Goal: Information Seeking & Learning: Learn about a topic

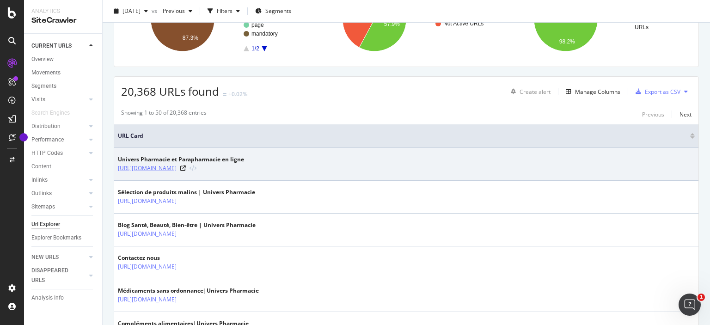
scroll to position [133, 0]
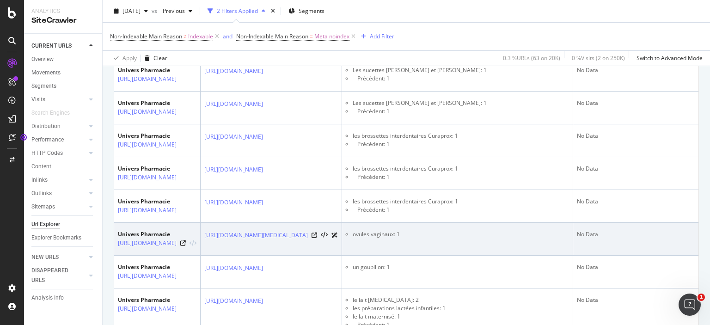
scroll to position [355, 0]
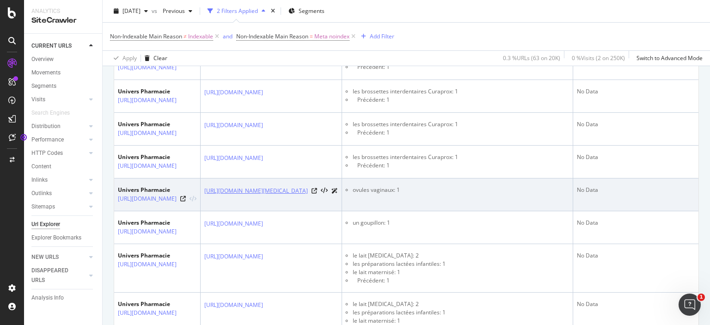
click at [308, 196] on link "[URL][DOMAIN_NAME][MEDICAL_DATA]" at bounding box center [256, 190] width 104 height 9
click at [317, 194] on icon at bounding box center [315, 191] width 6 height 6
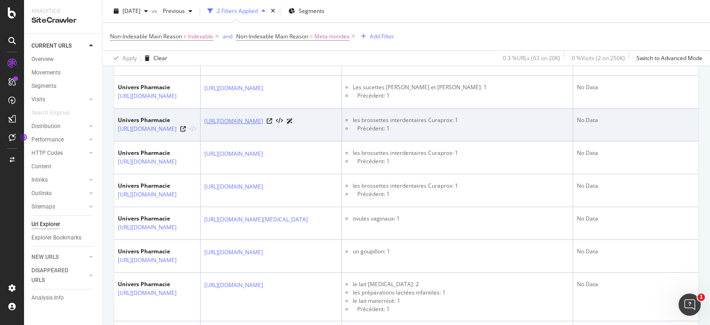
scroll to position [266, 0]
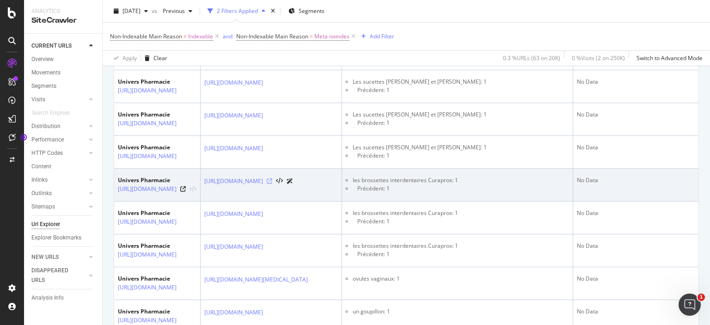
click at [272, 184] on icon at bounding box center [270, 181] width 6 height 6
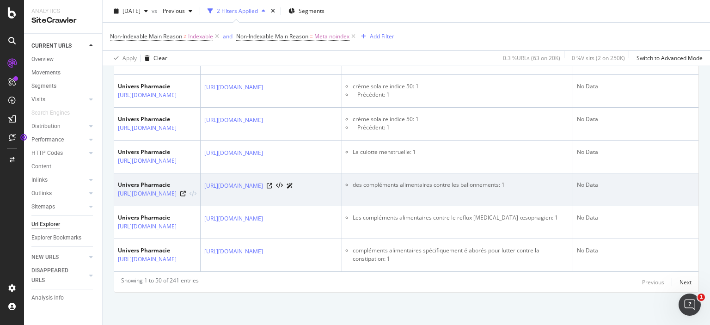
scroll to position [2111, 0]
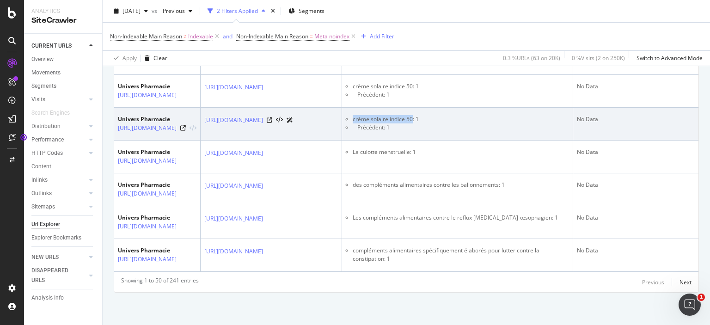
drag, startPoint x: 587, startPoint y: 82, endPoint x: 645, endPoint y: 82, distance: 58.2
click at [569, 115] on li "crème solaire indice 50: 1" at bounding box center [461, 119] width 216 height 8
copy li "crème solaire indice 50"
click at [272, 117] on icon at bounding box center [270, 120] width 6 height 6
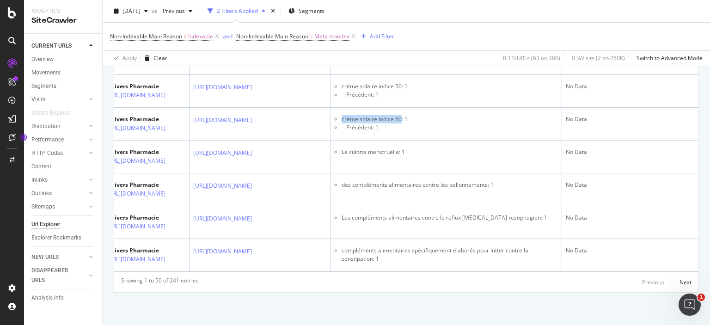
scroll to position [0, 55]
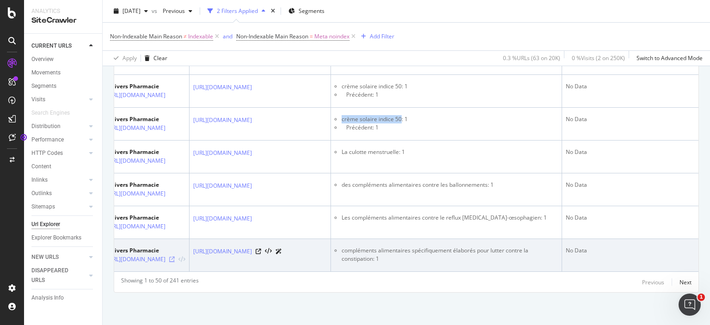
click at [175, 259] on icon at bounding box center [172, 260] width 6 height 6
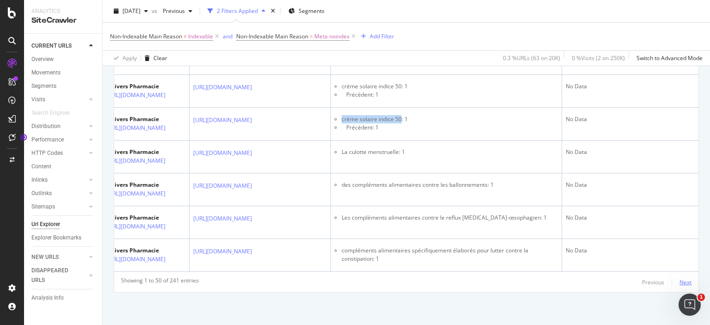
click at [685, 282] on div "Next" at bounding box center [685, 282] width 12 height 8
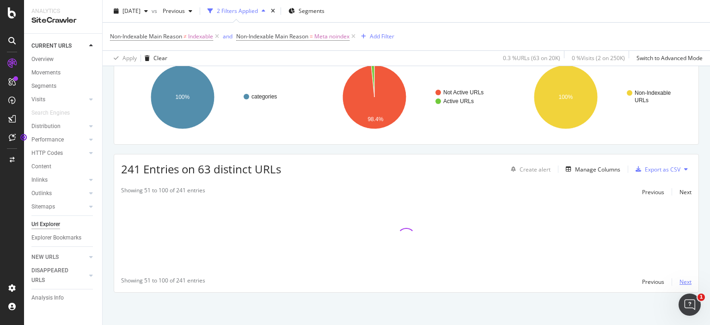
scroll to position [76, 0]
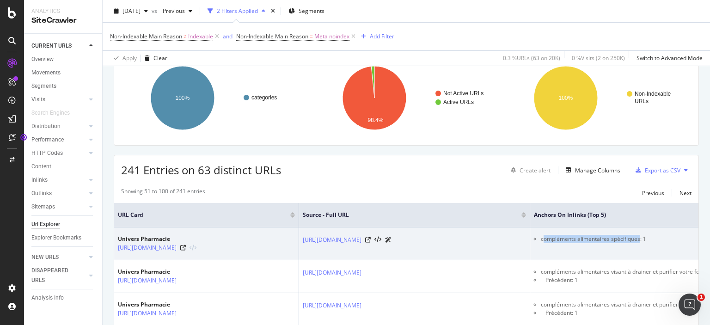
drag, startPoint x: 542, startPoint y: 244, endPoint x: 639, endPoint y: 248, distance: 97.2
click at [639, 248] on td "compléments alimentaires spécifiques: 1" at bounding box center [645, 243] width 231 height 33
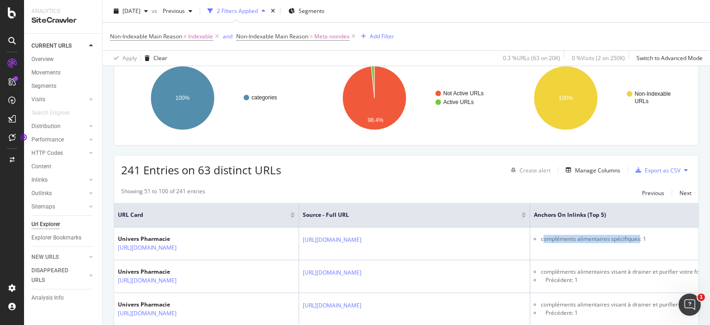
copy li "ompléments alimentaires spécifiques"
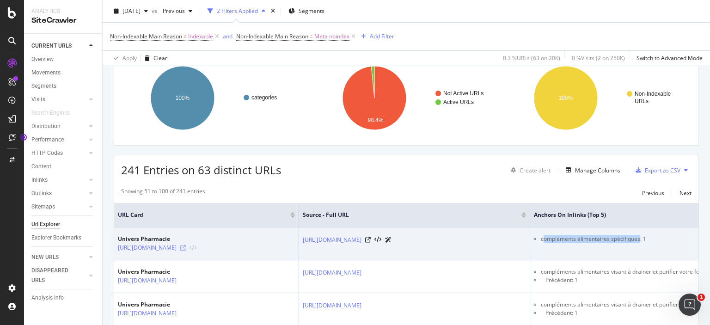
click at [186, 251] on icon at bounding box center [183, 248] width 6 height 6
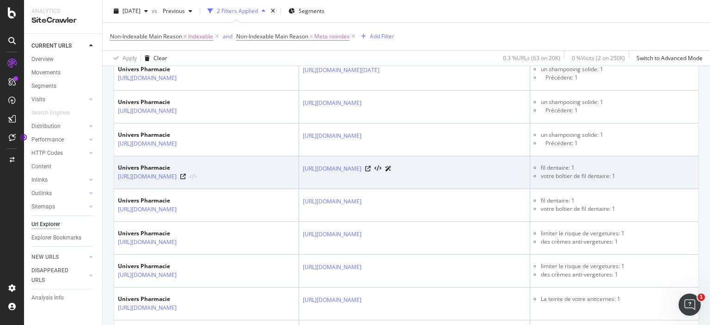
scroll to position [520, 0]
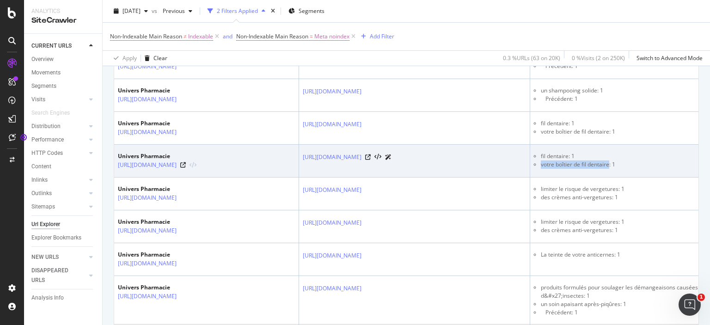
drag, startPoint x: 542, startPoint y: 238, endPoint x: 608, endPoint y: 239, distance: 66.1
click at [608, 169] on li "votre boîtier de fil dentaire: 1" at bounding box center [649, 164] width 216 height 8
copy li "votre boîtier de fil dentaire"
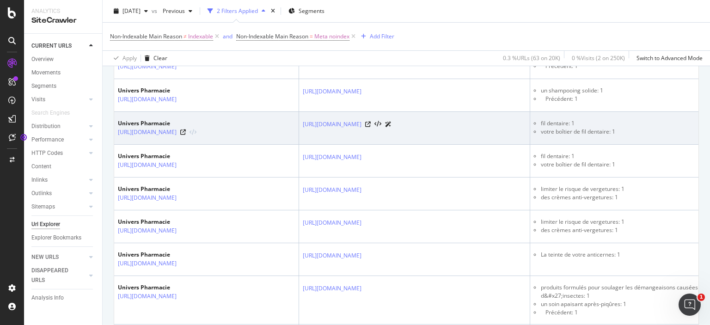
click at [557, 136] on li "votre boîtier de fil dentaire: 1" at bounding box center [649, 132] width 216 height 8
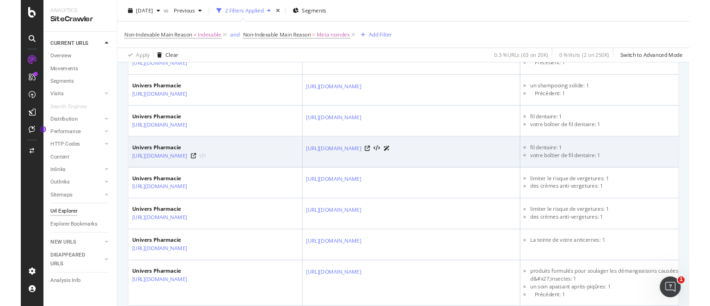
scroll to position [564, 0]
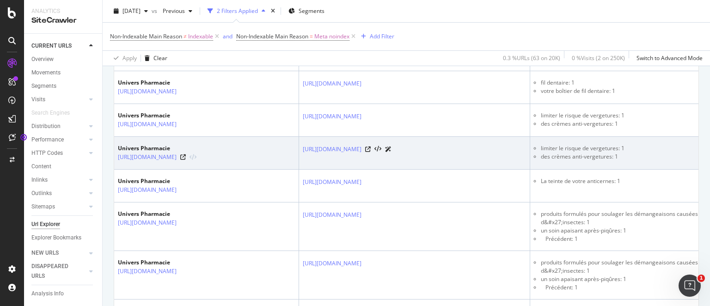
scroll to position [609, 0]
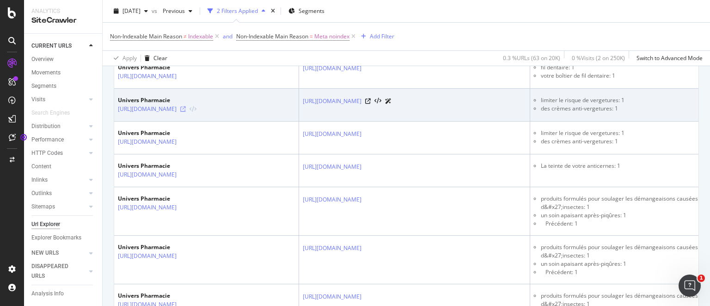
click at [186, 112] on icon at bounding box center [183, 109] width 6 height 6
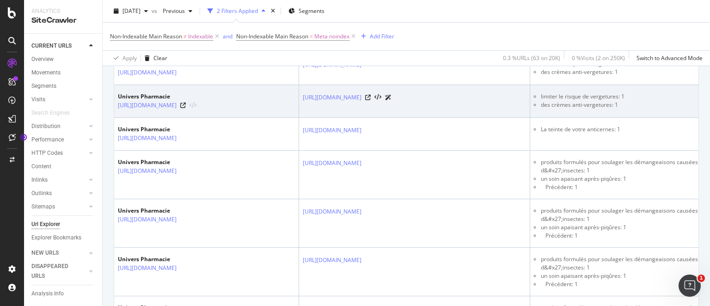
scroll to position [697, 0]
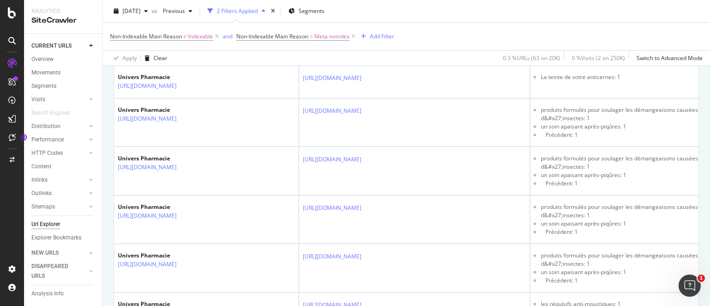
drag, startPoint x: 552, startPoint y: 145, endPoint x: 609, endPoint y: 146, distance: 57.3
click at [609, 57] on li "des crèmes anti-vergetures: 1" at bounding box center [649, 53] width 216 height 8
copy li "crèmes anti-vergeture"
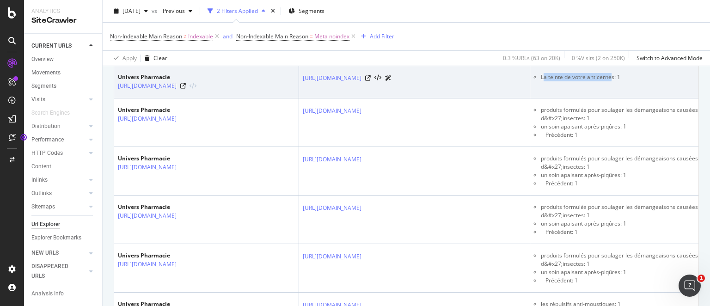
drag, startPoint x: 543, startPoint y: 181, endPoint x: 612, endPoint y: 184, distance: 69.4
click at [612, 98] on td "La teinte de votre anticernes: 1" at bounding box center [645, 82] width 231 height 33
copy li "a teinte de votre anticerne"
click at [186, 89] on icon at bounding box center [183, 86] width 6 height 6
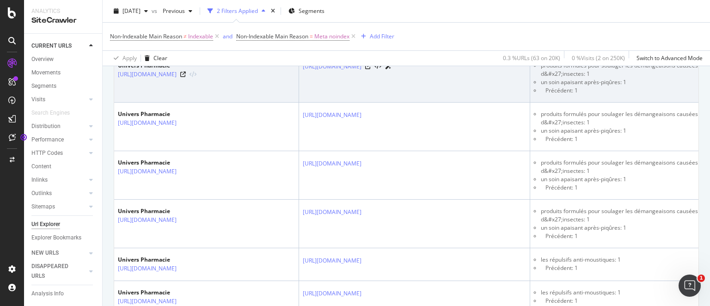
scroll to position [786, 0]
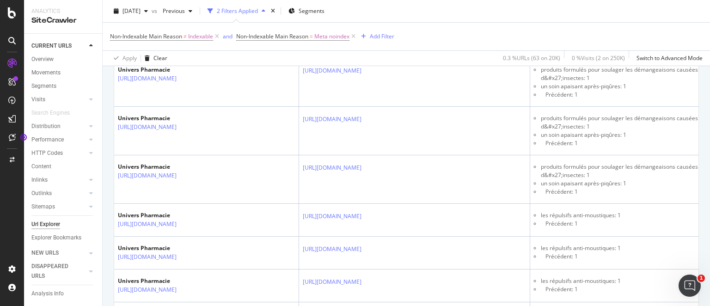
drag, startPoint x: 541, startPoint y: 130, endPoint x: 689, endPoint y: 131, distance: 147.4
click at [689, 34] on li "produits formulés pour soulager les démangeaisons causées par les piqûres d&#x2…" at bounding box center [649, 25] width 216 height 17
copy li "produits formulés pour soulager les démangeaisons caus"
click at [645, 34] on li "produits formulés pour soulager les démangeaisons causées par les piqûres d&#x2…" at bounding box center [649, 25] width 216 height 17
drag, startPoint x: 582, startPoint y: 132, endPoint x: 640, endPoint y: 132, distance: 58.2
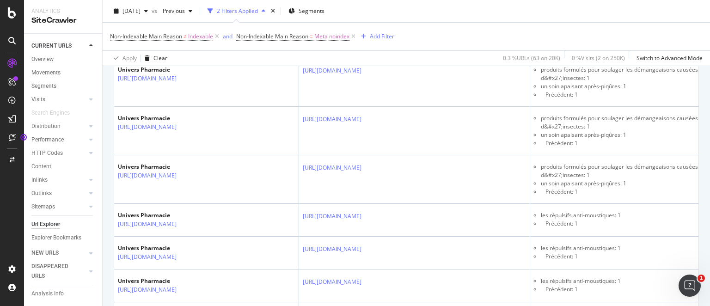
click at [640, 34] on li "produits formulés pour soulager les démangeaisons causées par les piqûres d&#x2…" at bounding box center [649, 25] width 216 height 17
click at [641, 34] on li "produits formulés pour soulager les démangeaisons causées par les piqûres d&#x2…" at bounding box center [649, 25] width 216 height 17
drag, startPoint x: 604, startPoint y: 130, endPoint x: 635, endPoint y: 128, distance: 31.5
click at [635, 34] on li "produits formulés pour soulager les démangeaisons causées par les piqûres d&#x2…" at bounding box center [649, 25] width 216 height 17
click at [659, 42] on li "un soin apaisant après-piqûres: 1" at bounding box center [649, 38] width 216 height 8
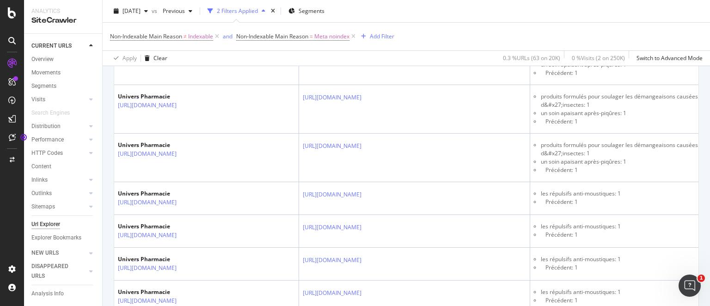
scroll to position [805, 0]
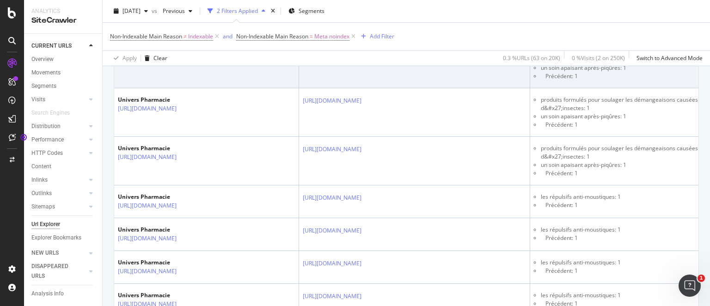
click at [186, 63] on icon at bounding box center [183, 60] width 6 height 6
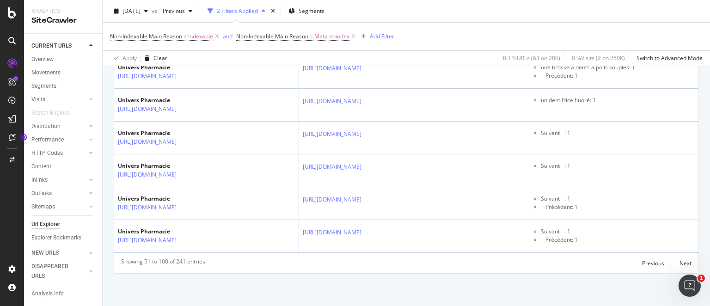
scroll to position [2149, 0]
click at [648, 264] on div "Previous" at bounding box center [653, 263] width 22 height 8
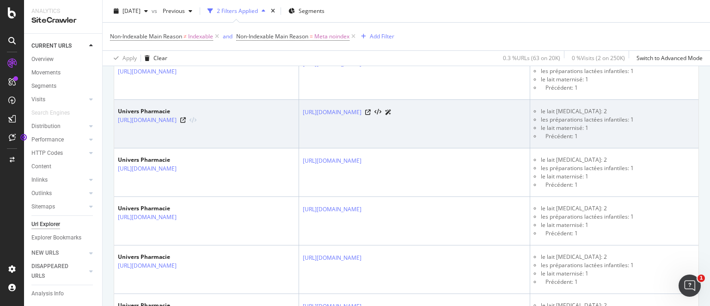
scroll to position [716, 0]
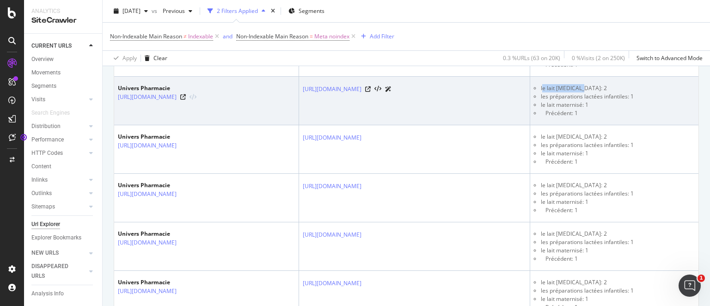
drag, startPoint x: 543, startPoint y: 171, endPoint x: 576, endPoint y: 172, distance: 33.3
click at [576, 92] on li "le lait [MEDICAL_DATA]: 2" at bounding box center [649, 88] width 216 height 8
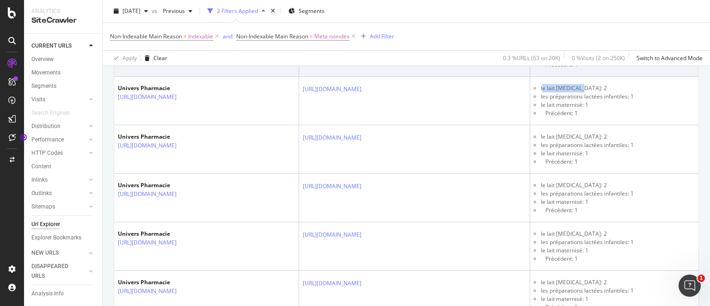
copy li "e lait [MEDICAL_DATA]"
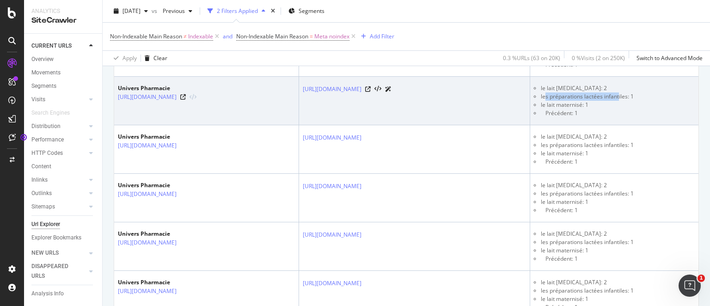
drag, startPoint x: 545, startPoint y: 181, endPoint x: 618, endPoint y: 181, distance: 73.0
click at [618, 101] on li "les préparations lactées infantiles: 1" at bounding box center [649, 96] width 216 height 8
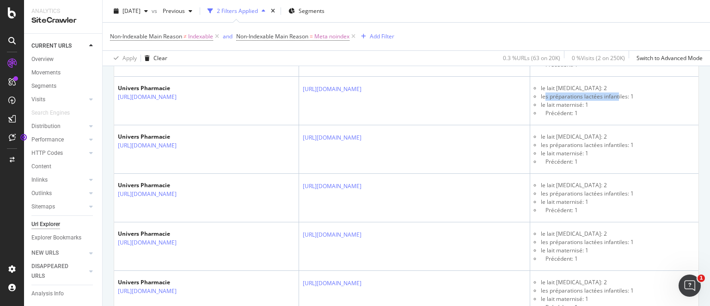
copy li "s préparations lactées infant"
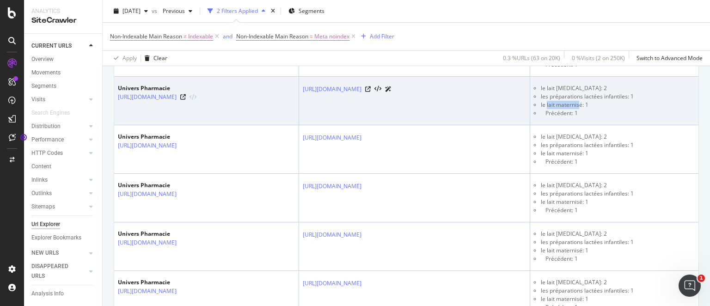
drag, startPoint x: 546, startPoint y: 188, endPoint x: 579, endPoint y: 188, distance: 32.4
click at [579, 109] on li "le lait maternisé: 1" at bounding box center [649, 105] width 216 height 8
click at [547, 109] on li "le lait maternisé: 1" at bounding box center [649, 105] width 216 height 8
drag, startPoint x: 541, startPoint y: 189, endPoint x: 581, endPoint y: 188, distance: 40.2
click at [581, 109] on li "le lait maternisé: 1" at bounding box center [649, 105] width 216 height 8
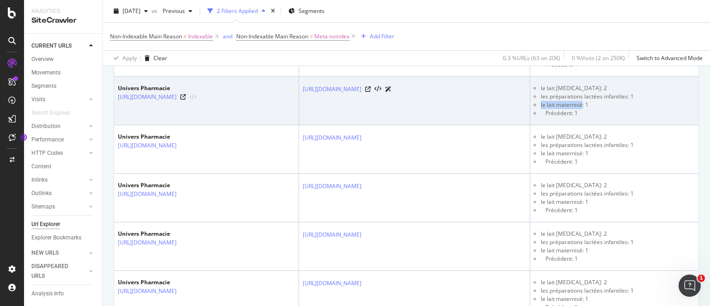
copy li "le lait maternisé"
drag, startPoint x: 541, startPoint y: 172, endPoint x: 566, endPoint y: 173, distance: 25.4
click at [566, 92] on li "le lait [MEDICAL_DATA]: 2" at bounding box center [649, 88] width 216 height 8
click at [565, 92] on li "le lait [MEDICAL_DATA]: 2" at bounding box center [649, 88] width 216 height 8
drag, startPoint x: 543, startPoint y: 172, endPoint x: 578, endPoint y: 171, distance: 35.2
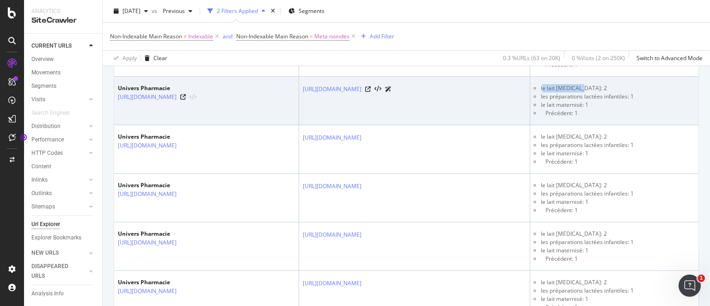
click at [578, 92] on li "le lait [MEDICAL_DATA]: 2" at bounding box center [649, 88] width 216 height 8
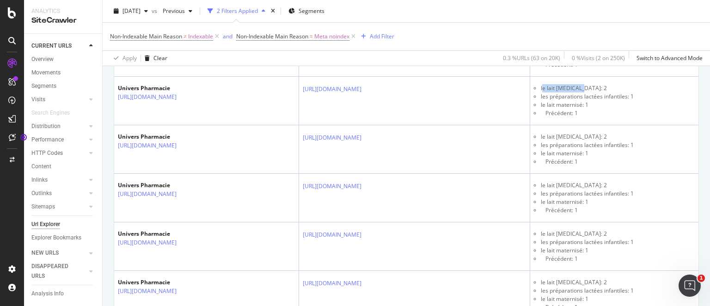
copy li "e lait [MEDICAL_DATA]"
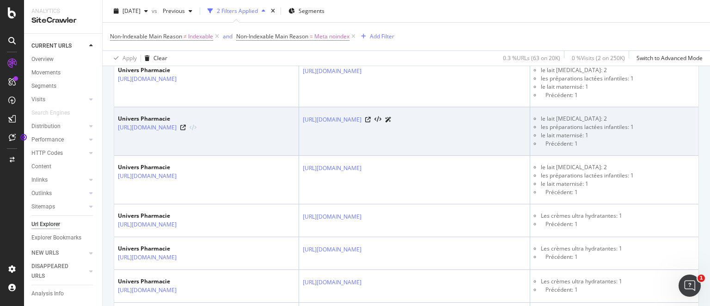
scroll to position [1027, 0]
drag, startPoint x: 548, startPoint y: 223, endPoint x: 577, endPoint y: 225, distance: 28.7
click at [577, 138] on li "le lait maternisé: 1" at bounding box center [649, 134] width 216 height 8
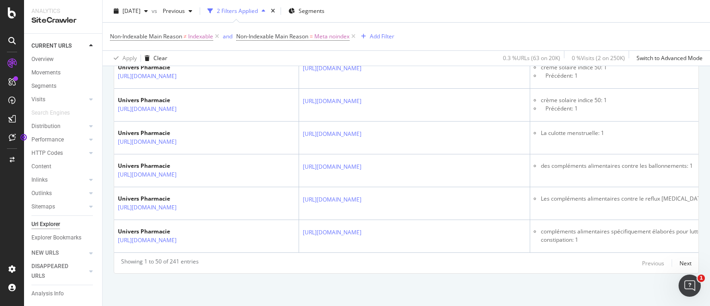
scroll to position [1914, 0]
drag, startPoint x: 550, startPoint y: 172, endPoint x: 594, endPoint y: 173, distance: 44.4
drag, startPoint x: 594, startPoint y: 173, endPoint x: 544, endPoint y: 174, distance: 49.9
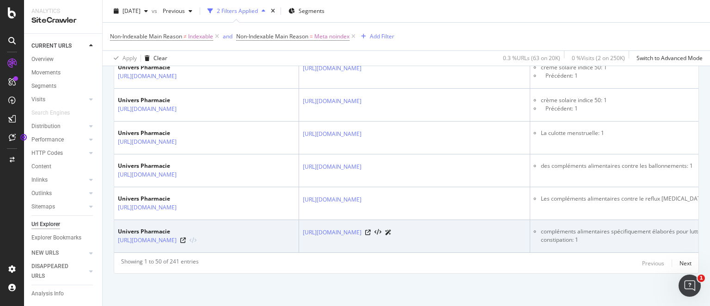
scroll to position [2242, 0]
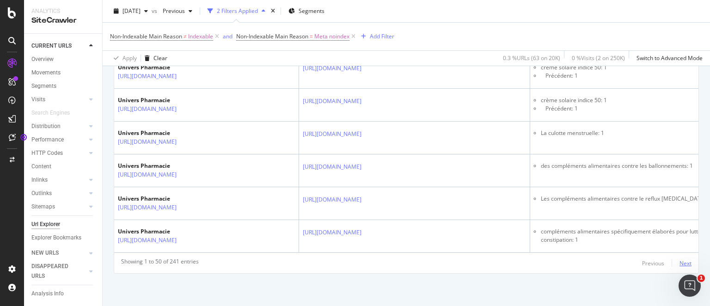
click at [685, 263] on div "Next" at bounding box center [685, 263] width 12 height 8
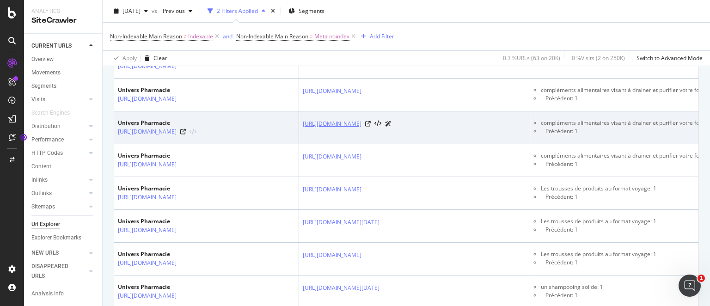
scroll to position [273, 0]
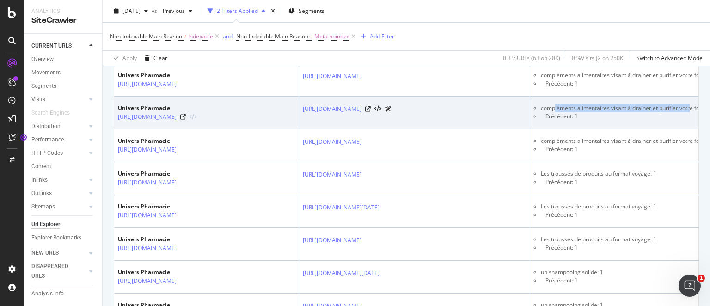
drag, startPoint x: 556, startPoint y: 126, endPoint x: 689, endPoint y: 125, distance: 133.1
click at [689, 112] on li "compléments alimentaires visant à drainer et purifier votre foie: 1" at bounding box center [649, 108] width 216 height 8
click at [186, 120] on icon at bounding box center [183, 117] width 6 height 6
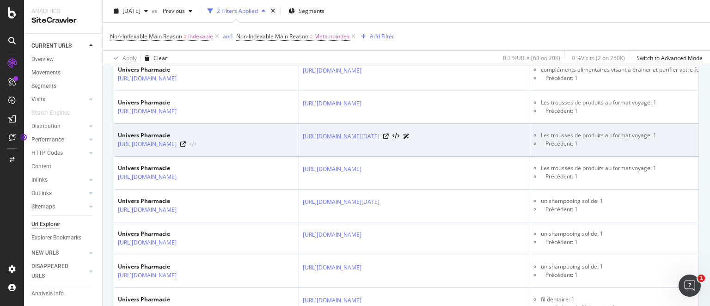
scroll to position [361, 0]
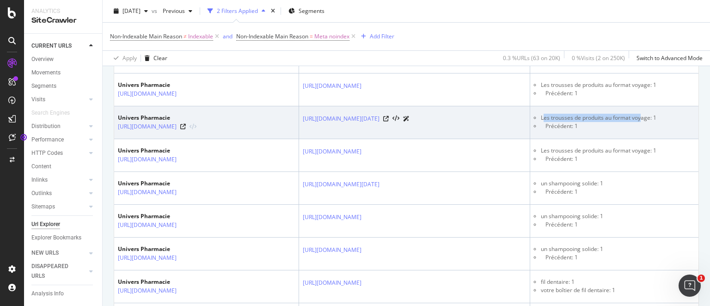
drag, startPoint x: 544, startPoint y: 154, endPoint x: 641, endPoint y: 153, distance: 96.6
click at [641, 122] on li "Les trousses de produits au format voyage: 1" at bounding box center [649, 118] width 216 height 8
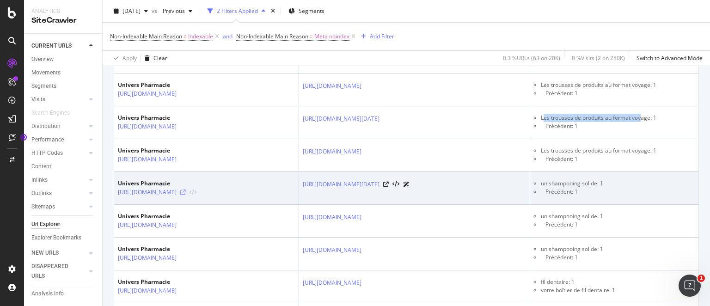
click at [186, 195] on icon at bounding box center [183, 192] width 6 height 6
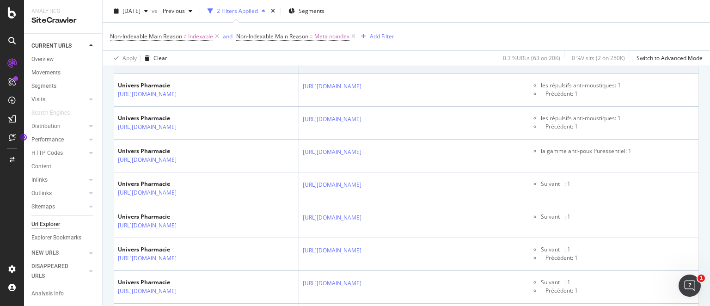
scroll to position [983, 0]
drag, startPoint x: 551, startPoint y: 174, endPoint x: 613, endPoint y: 172, distance: 61.5
click at [613, 56] on li "les répulsifs anti-moustiques: 1" at bounding box center [649, 52] width 216 height 8
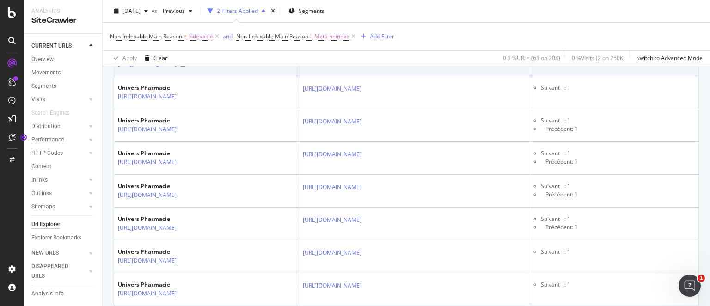
scroll to position [1116, 0]
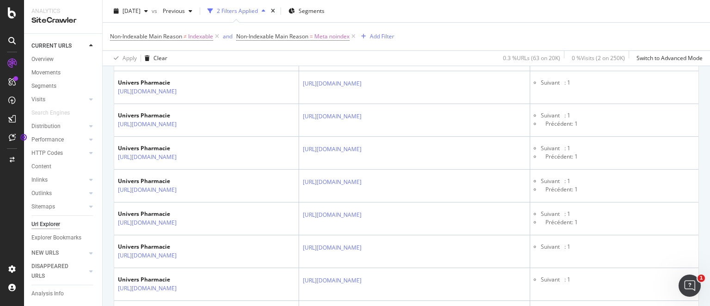
drag, startPoint x: 544, startPoint y: 170, endPoint x: 625, endPoint y: 170, distance: 80.9
click at [625, 38] on td "la gamme anti-poux Puressentiel: 1" at bounding box center [645, 22] width 231 height 33
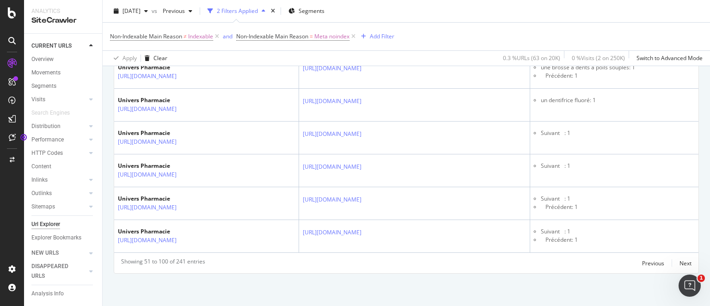
scroll to position [1914, 0]
drag, startPoint x: 544, startPoint y: 163, endPoint x: 621, endPoint y: 165, distance: 77.2
click at [621, 6] on li "une brosse à dents à poils souples: 1" at bounding box center [649, 2] width 216 height 8
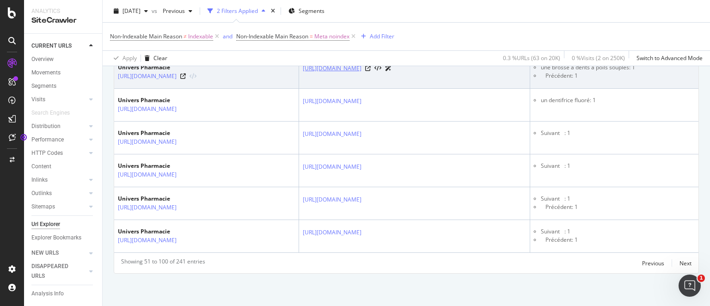
scroll to position [2003, 0]
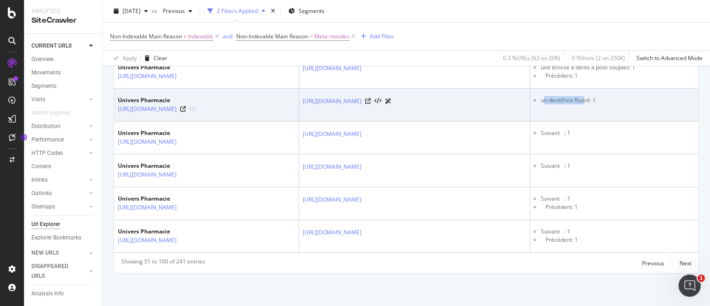
drag, startPoint x: 545, startPoint y: 201, endPoint x: 586, endPoint y: 203, distance: 41.2
click at [586, 104] on li "un dentifrice fluoré: 1" at bounding box center [649, 100] width 216 height 8
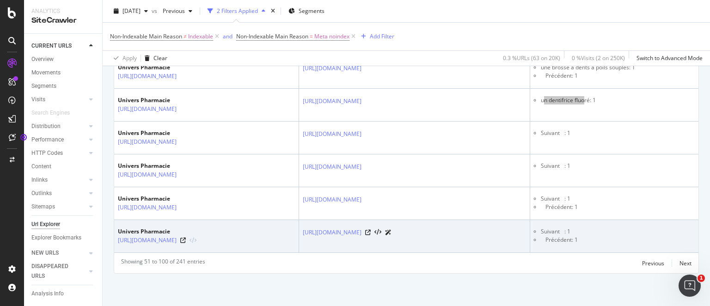
scroll to position [2149, 0]
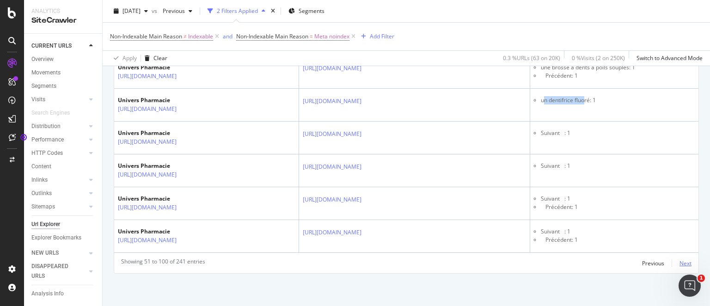
click at [687, 262] on div "Next" at bounding box center [685, 263] width 12 height 8
click at [686, 265] on div "Next" at bounding box center [685, 263] width 12 height 8
click at [688, 265] on div "Next" at bounding box center [685, 263] width 12 height 8
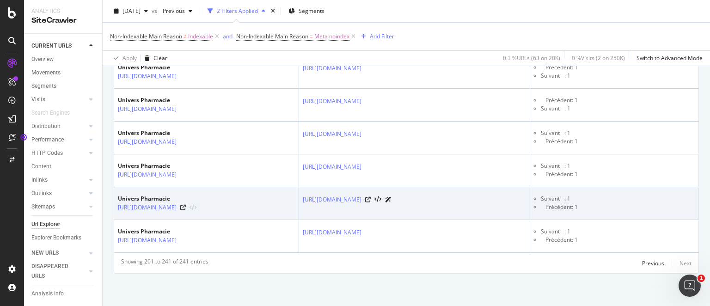
scroll to position [1770, 0]
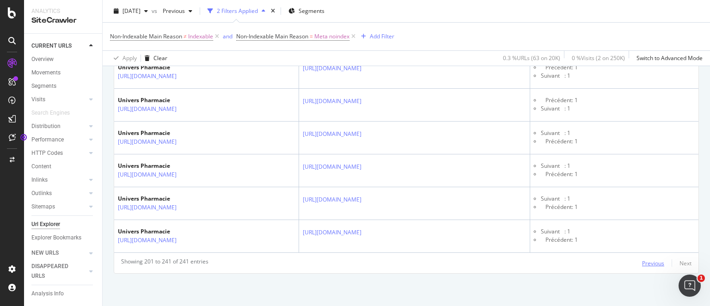
click at [655, 267] on div "Previous" at bounding box center [653, 263] width 22 height 8
click at [656, 265] on div "Previous" at bounding box center [653, 263] width 22 height 8
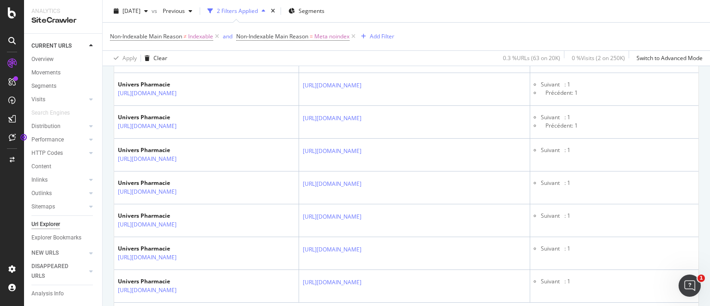
scroll to position [1648, 0]
